Goal: Use online tool/utility: Utilize a website feature to perform a specific function

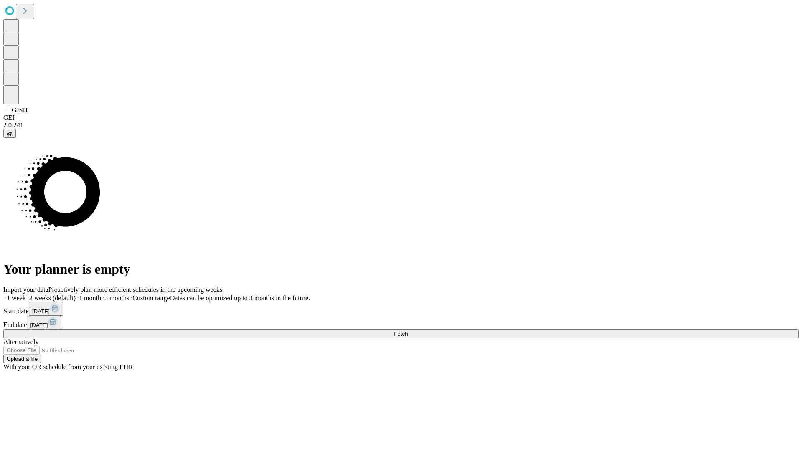
click at [408, 331] on span "Fetch" at bounding box center [401, 334] width 14 height 6
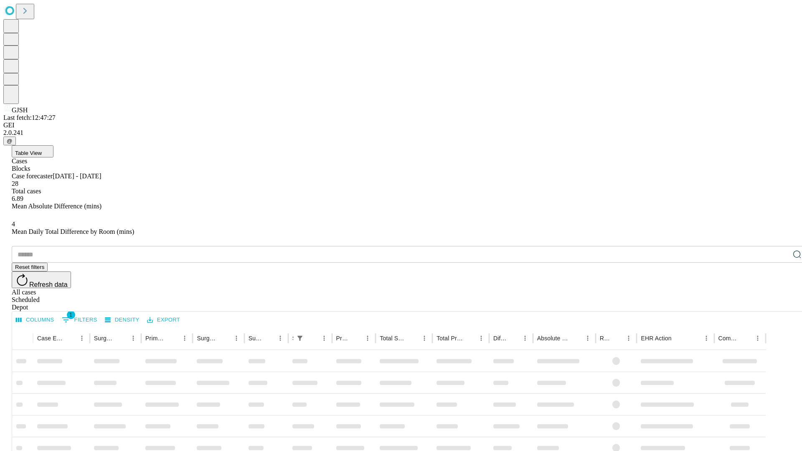
click at [42, 150] on span "Table View" at bounding box center [28, 153] width 27 height 6
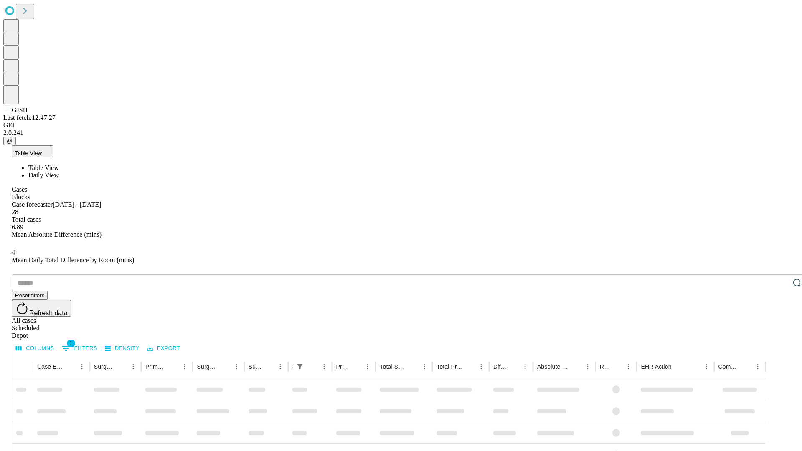
click at [59, 172] on span "Daily View" at bounding box center [43, 175] width 31 height 7
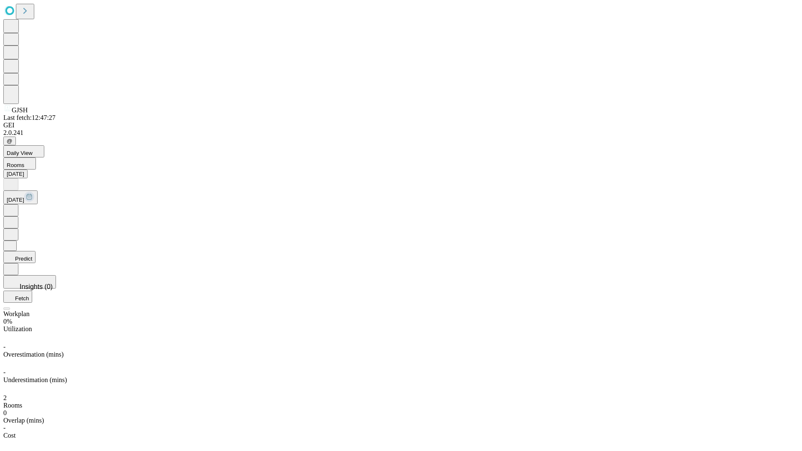
click at [36, 251] on button "Predict" at bounding box center [19, 257] width 32 height 12
